Goal: Check status: Check status

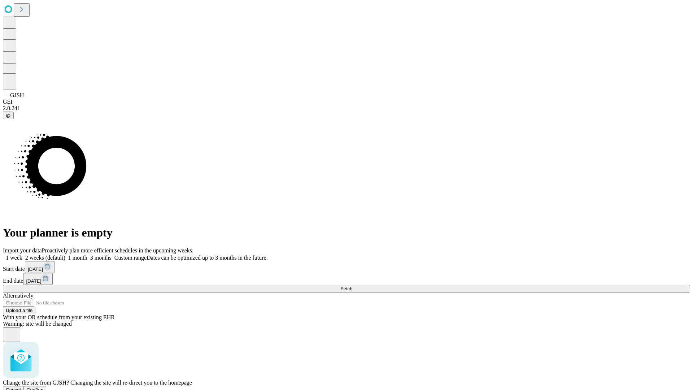
click at [44, 387] on span "Confirm" at bounding box center [35, 389] width 17 height 5
click at [22, 255] on label "1 week" at bounding box center [13, 258] width 20 height 6
click at [352, 286] on span "Fetch" at bounding box center [347, 288] width 12 height 5
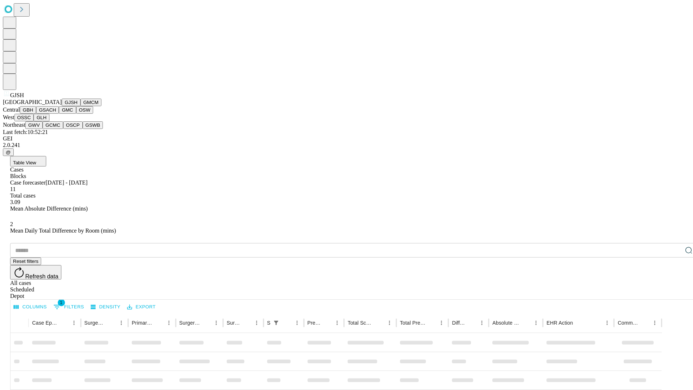
click at [81, 106] on button "GMCM" at bounding box center [91, 103] width 21 height 8
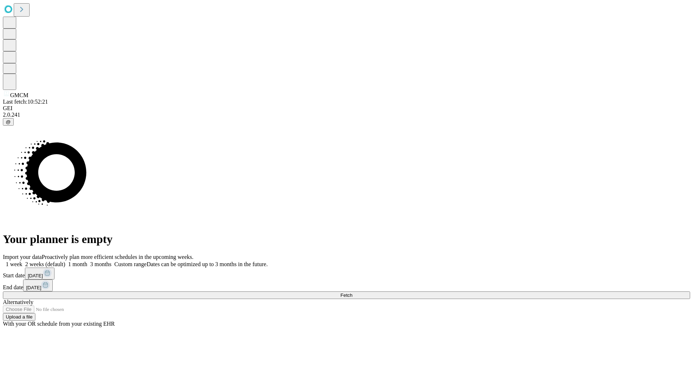
click at [22, 261] on label "1 week" at bounding box center [13, 264] width 20 height 6
click at [352, 293] on span "Fetch" at bounding box center [347, 295] width 12 height 5
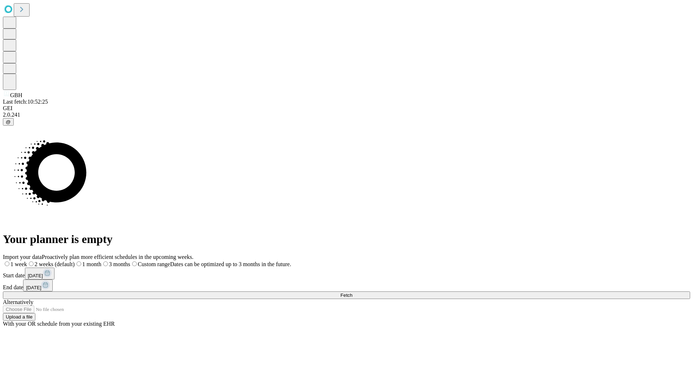
click at [27, 261] on label "1 week" at bounding box center [15, 264] width 24 height 6
click at [352, 293] on span "Fetch" at bounding box center [347, 295] width 12 height 5
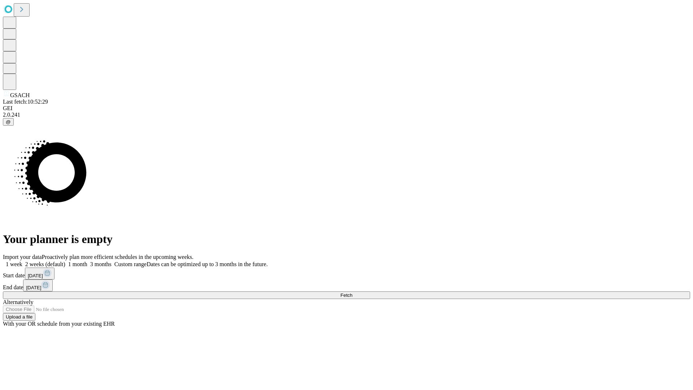
click at [22, 261] on label "1 week" at bounding box center [13, 264] width 20 height 6
click at [352, 293] on span "Fetch" at bounding box center [347, 295] width 12 height 5
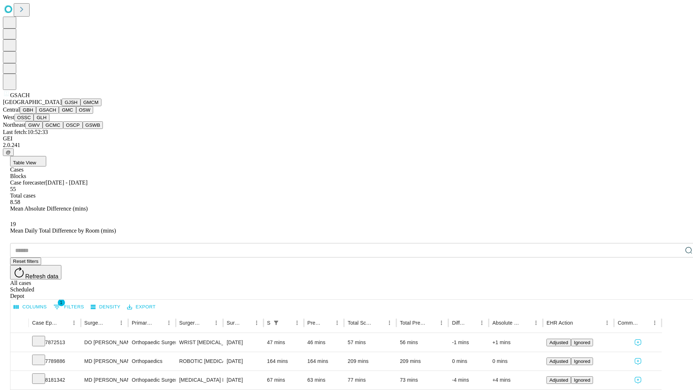
click at [59, 114] on button "GMC" at bounding box center [67, 110] width 17 height 8
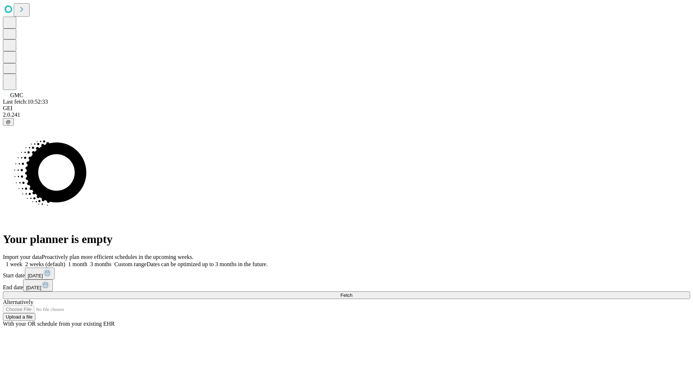
click at [22, 261] on label "1 week" at bounding box center [13, 264] width 20 height 6
click at [352, 293] on span "Fetch" at bounding box center [347, 295] width 12 height 5
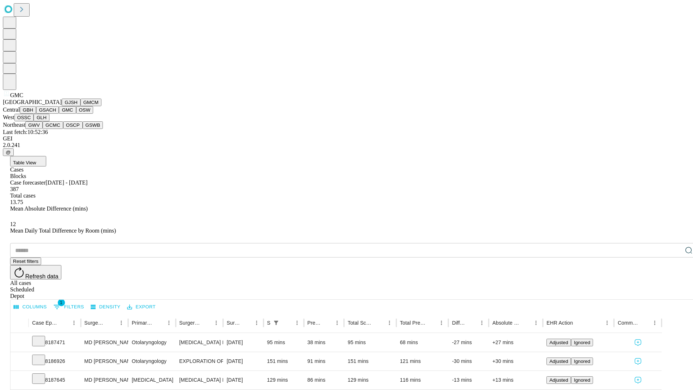
click at [76, 114] on button "OSW" at bounding box center [84, 110] width 17 height 8
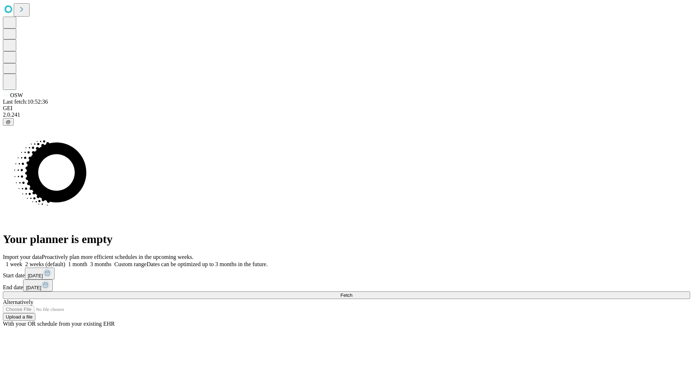
click at [22, 261] on label "1 week" at bounding box center [13, 264] width 20 height 6
click at [352, 293] on span "Fetch" at bounding box center [347, 295] width 12 height 5
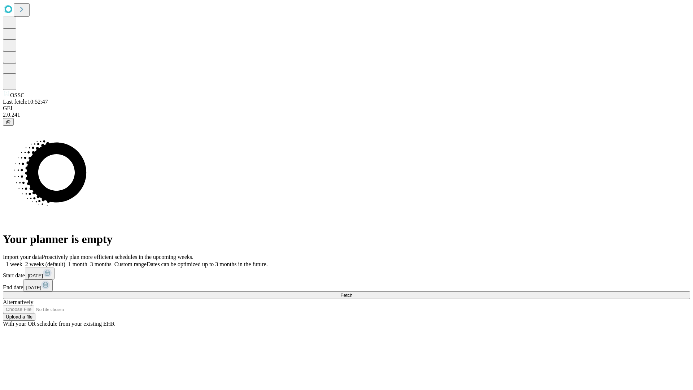
click at [22, 261] on label "1 week" at bounding box center [13, 264] width 20 height 6
click at [352, 293] on span "Fetch" at bounding box center [347, 295] width 12 height 5
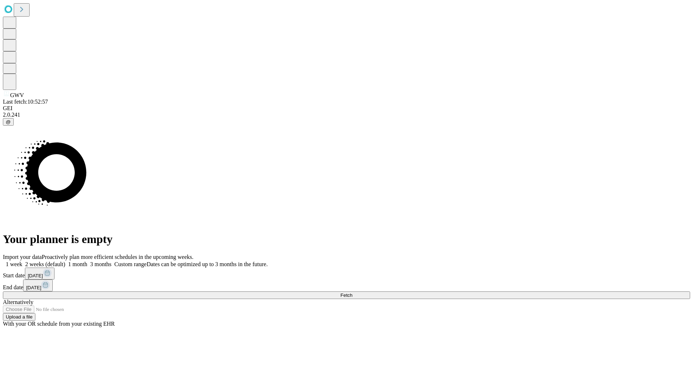
click at [22, 261] on label "1 week" at bounding box center [13, 264] width 20 height 6
click at [352, 293] on span "Fetch" at bounding box center [347, 295] width 12 height 5
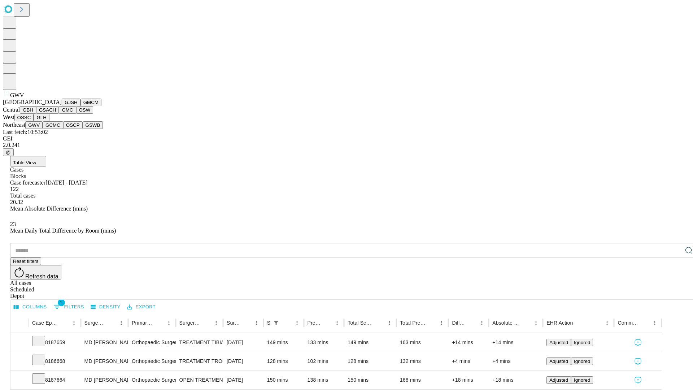
click at [56, 129] on button "GCMC" at bounding box center [53, 125] width 21 height 8
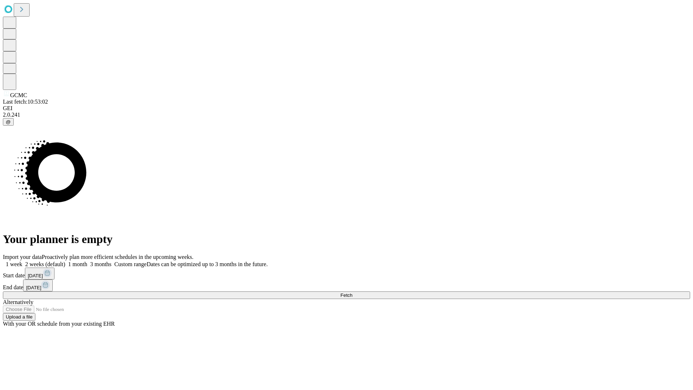
click at [22, 261] on label "1 week" at bounding box center [13, 264] width 20 height 6
click at [352, 293] on span "Fetch" at bounding box center [347, 295] width 12 height 5
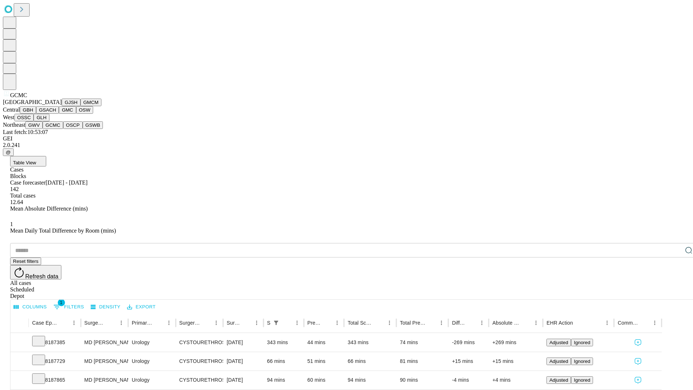
click at [63, 129] on button "OSCP" at bounding box center [73, 125] width 20 height 8
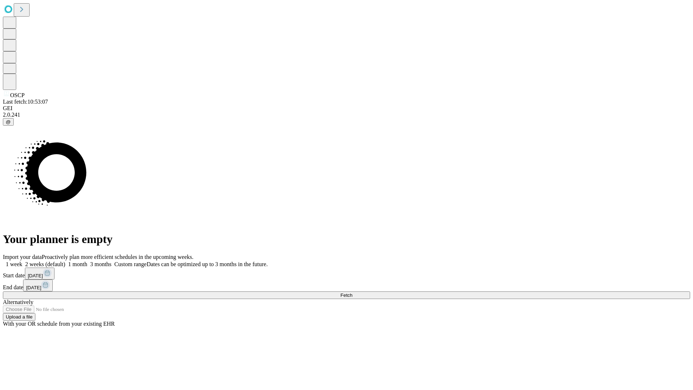
click at [22, 261] on label "1 week" at bounding box center [13, 264] width 20 height 6
click at [352, 293] on span "Fetch" at bounding box center [347, 295] width 12 height 5
